Goal: Transaction & Acquisition: Book appointment/travel/reservation

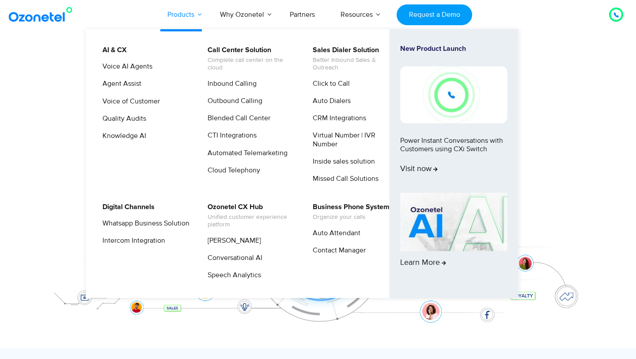
click at [185, 17] on link "Products" at bounding box center [181, 14] width 53 height 29
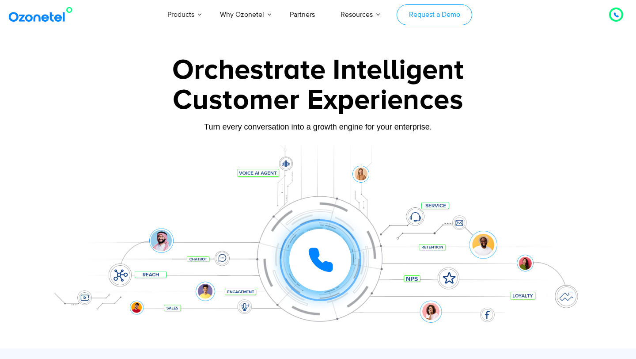
click at [421, 7] on link "Request a Demo" at bounding box center [435, 14] width 76 height 21
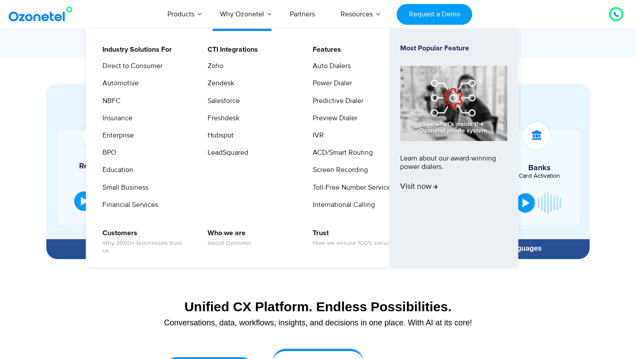
scroll to position [441, 0]
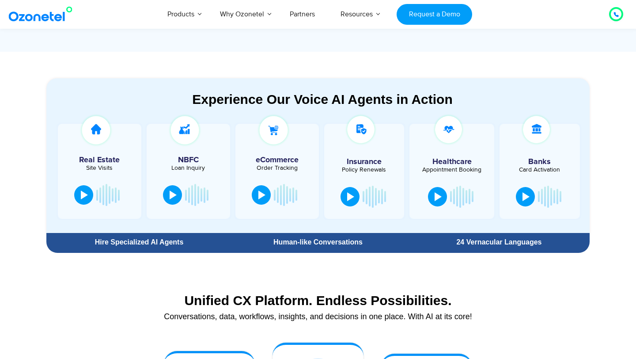
click at [488, 309] on div "Unified CX Platform. Endless Possibilities. Conversations, data, workflows, ins…" at bounding box center [317, 308] width 543 height 41
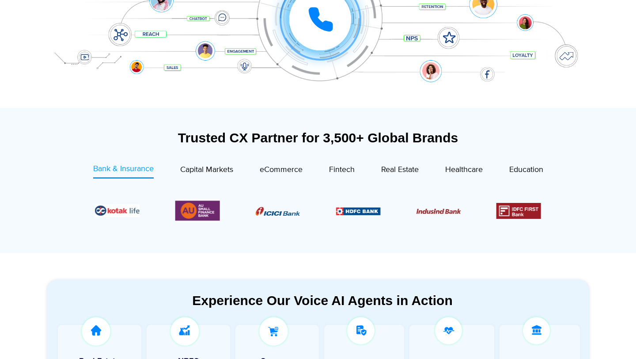
scroll to position [0, 0]
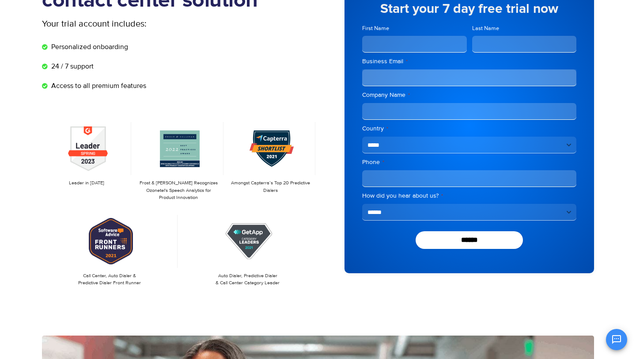
scroll to position [43, 0]
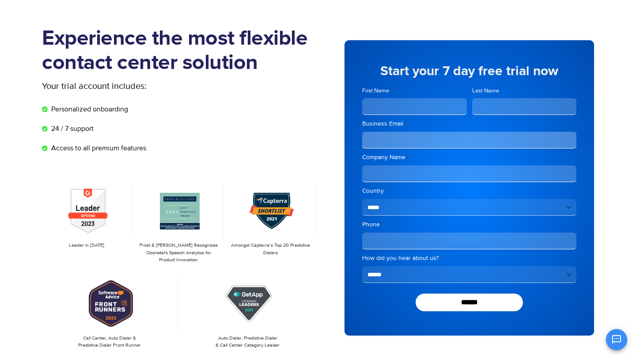
click at [431, 108] on input "First Name" at bounding box center [414, 106] width 105 height 17
